Goal: Task Accomplishment & Management: Manage account settings

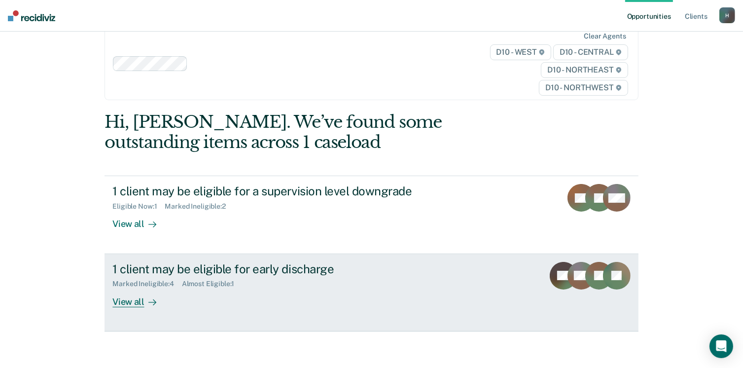
scroll to position [21, 0]
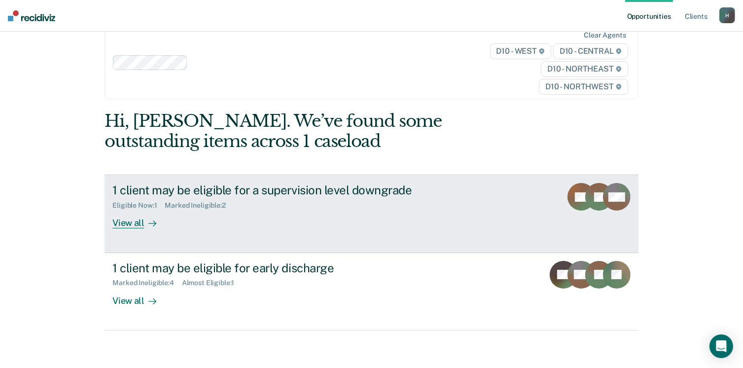
click at [130, 217] on div "View all" at bounding box center [139, 218] width 55 height 19
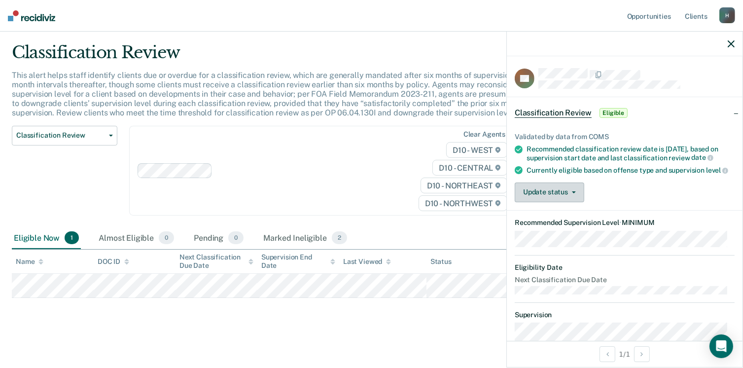
click at [546, 202] on button "Update status" at bounding box center [548, 192] width 69 height 20
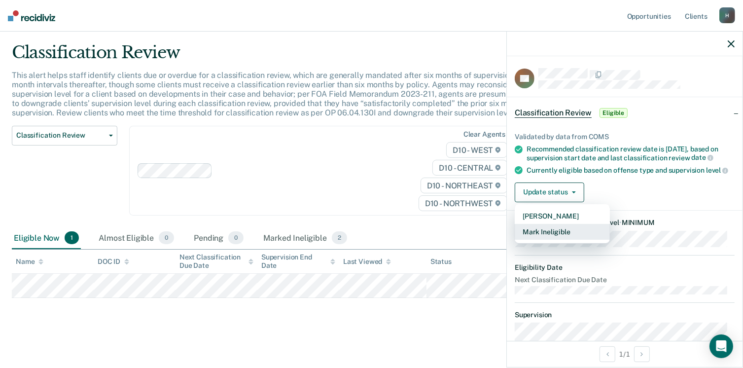
click at [554, 239] on button "Mark Ineligible" at bounding box center [561, 232] width 95 height 16
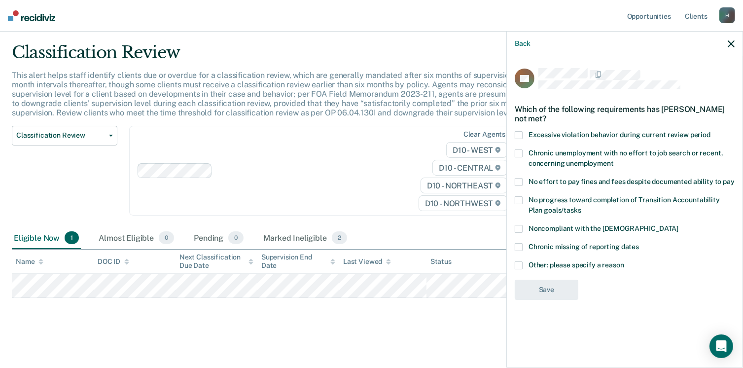
drag, startPoint x: 518, startPoint y: 261, endPoint x: 525, endPoint y: 266, distance: 8.5
click at [520, 261] on span at bounding box center [518, 265] width 8 height 8
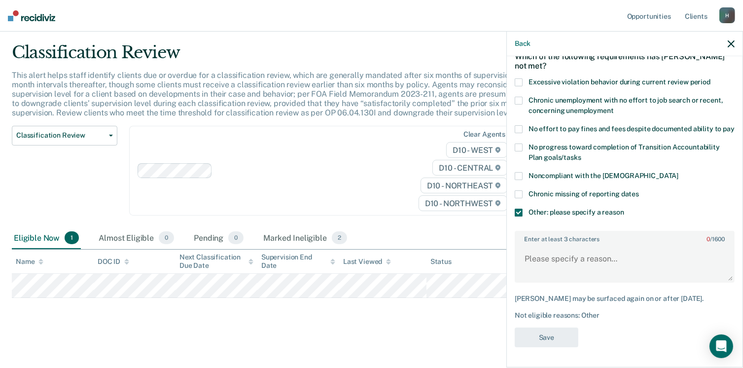
scroll to position [61, 0]
click at [560, 265] on textarea "Enter at least 3 characters 0 / 1600" at bounding box center [624, 263] width 218 height 36
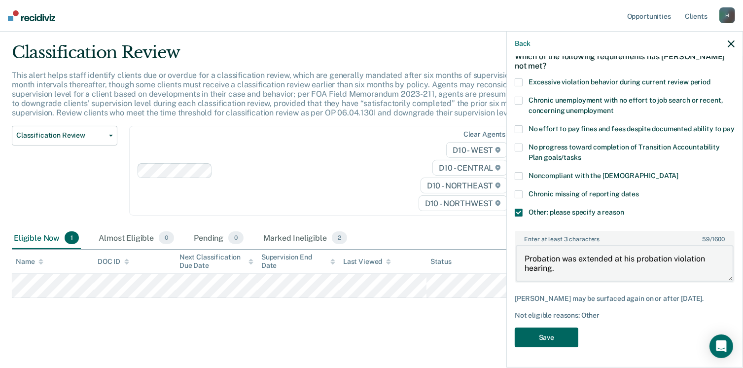
type textarea "Probation was extended at his probation violation hearing."
click at [559, 334] on button "Save" at bounding box center [546, 337] width 64 height 20
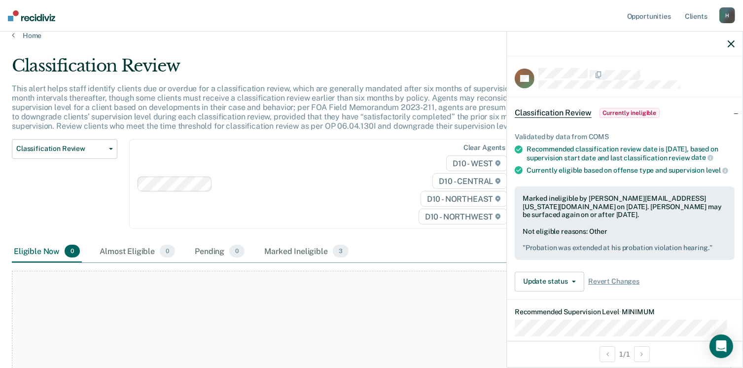
scroll to position [0, 0]
